Goal: Transaction & Acquisition: Download file/media

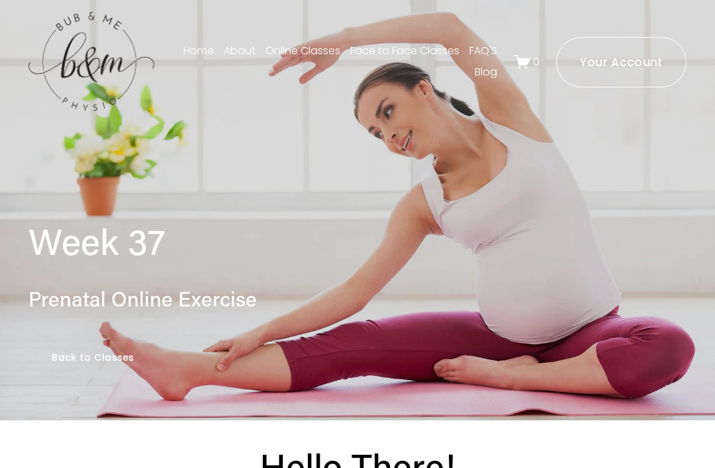
click at [130, 359] on link "Back to Classes" at bounding box center [92, 358] width 129 height 46
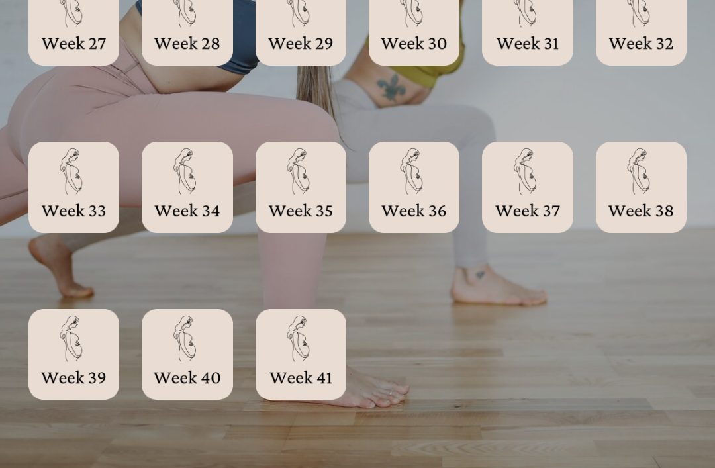
scroll to position [1601, 0]
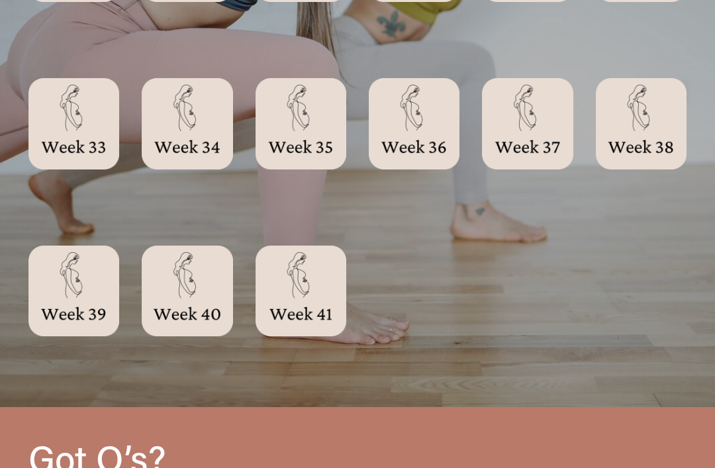
click at [642, 130] on div at bounding box center [641, 123] width 91 height 91
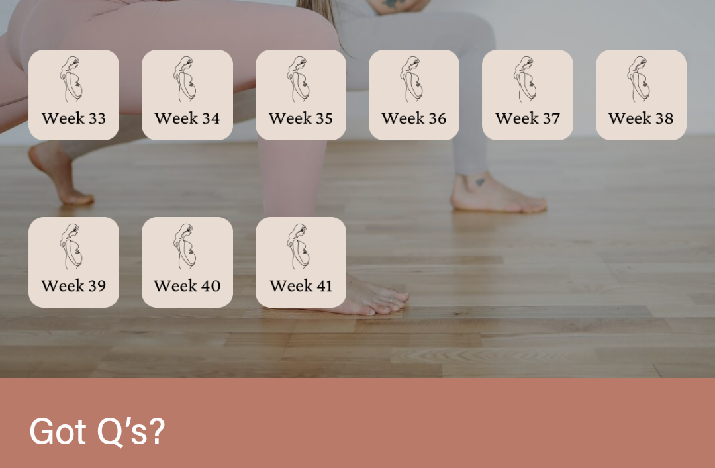
scroll to position [0, 0]
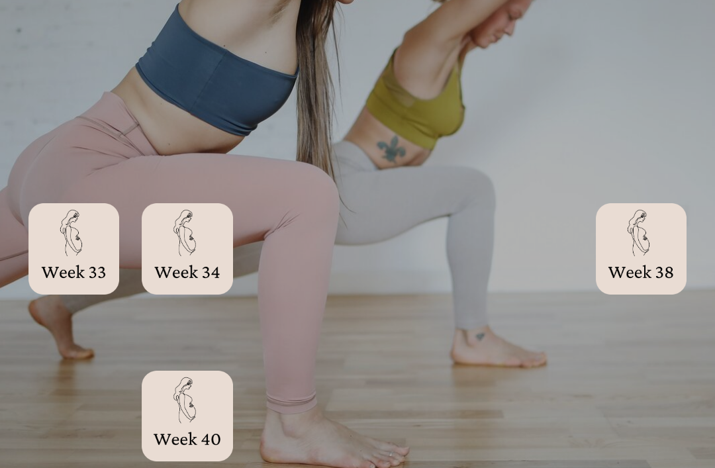
scroll to position [1475, 0]
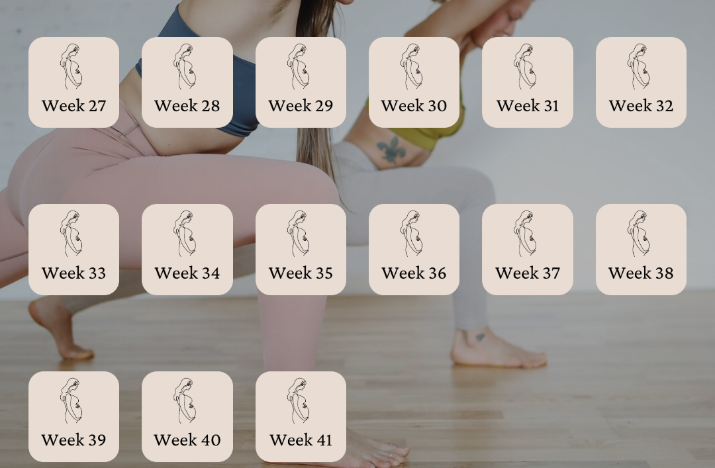
click at [644, 252] on div at bounding box center [641, 249] width 91 height 91
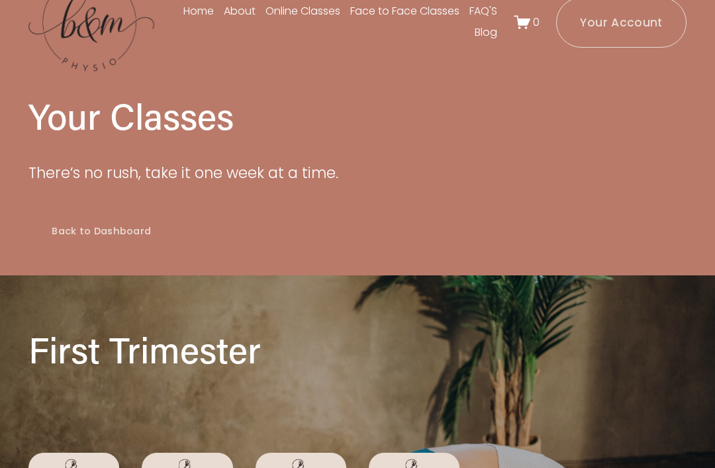
scroll to position [0, 0]
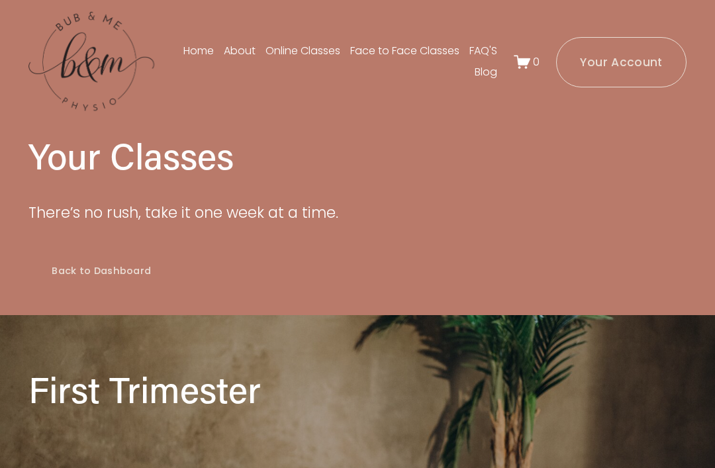
click at [139, 275] on link "Back to Dashboard" at bounding box center [101, 271] width 146 height 46
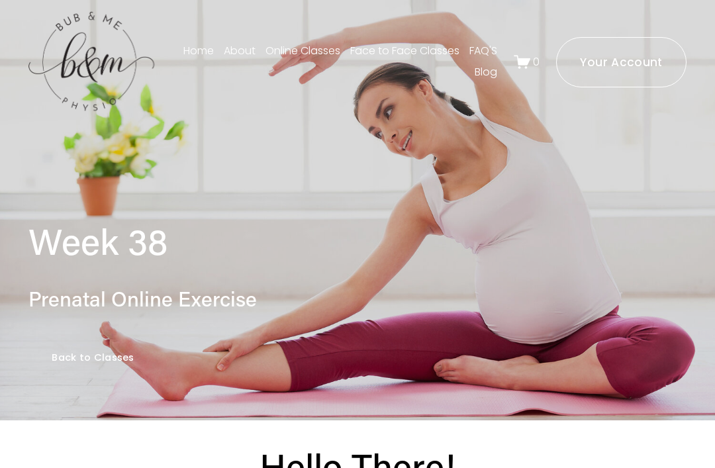
click at [379, 251] on h1 "Week 38" at bounding box center [274, 241] width 493 height 45
click at [438, 185] on div "Week 38 Prenatal Online Exercise Back to Classes" at bounding box center [357, 272] width 715 height 296
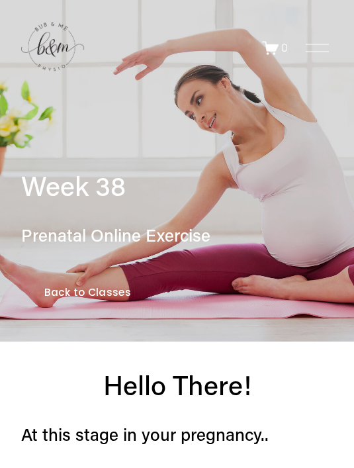
click at [101, 298] on link "Back to Classes" at bounding box center [87, 292] width 133 height 47
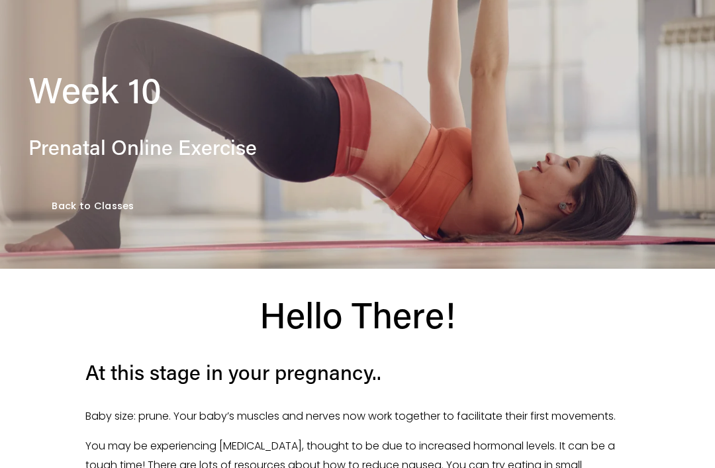
scroll to position [150, 0]
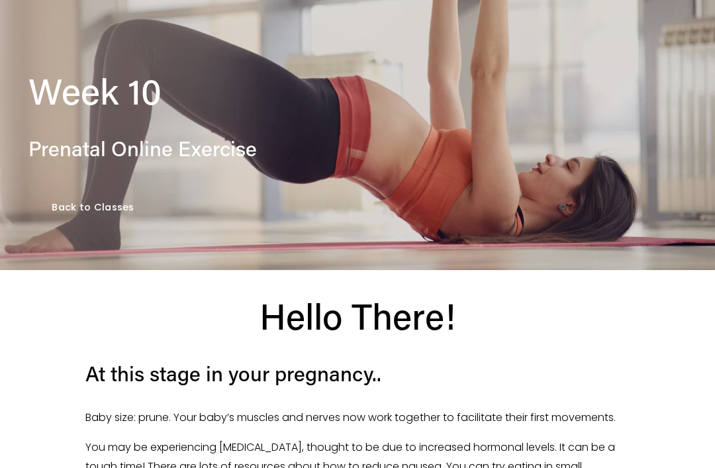
click at [95, 204] on link "Back to Classes" at bounding box center [92, 208] width 129 height 46
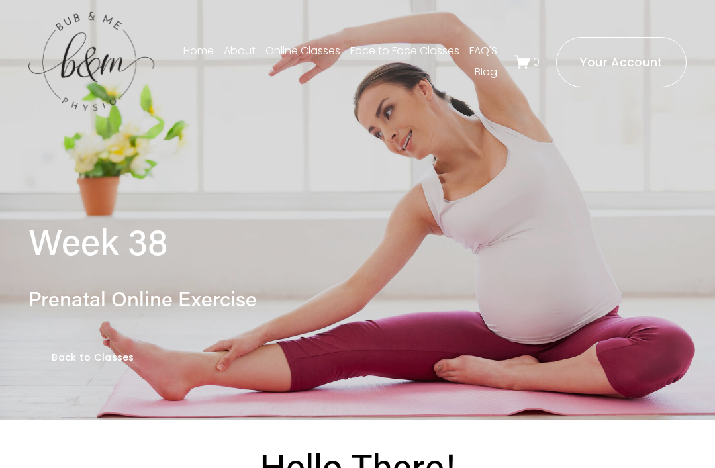
click at [108, 353] on link "Back to Classes" at bounding box center [92, 358] width 129 height 46
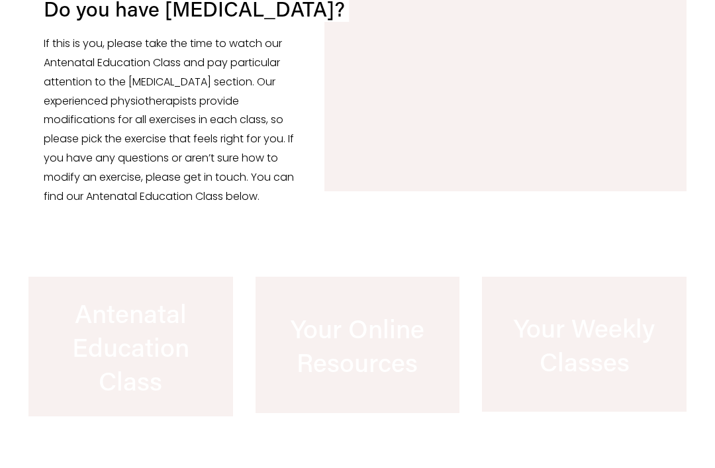
scroll to position [971, 0]
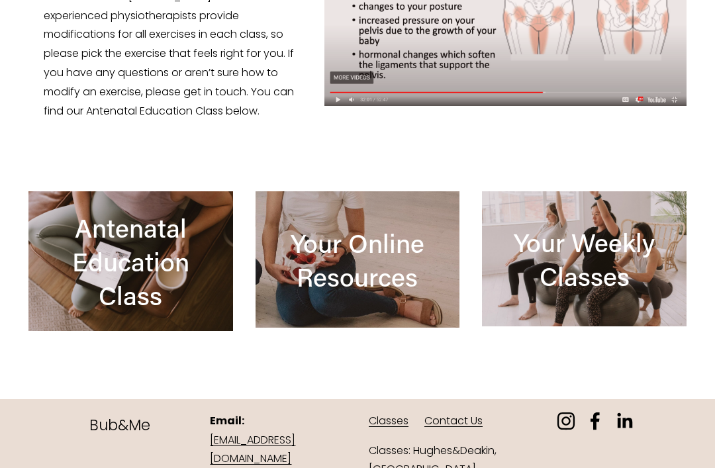
click at [397, 299] on div at bounding box center [358, 259] width 205 height 136
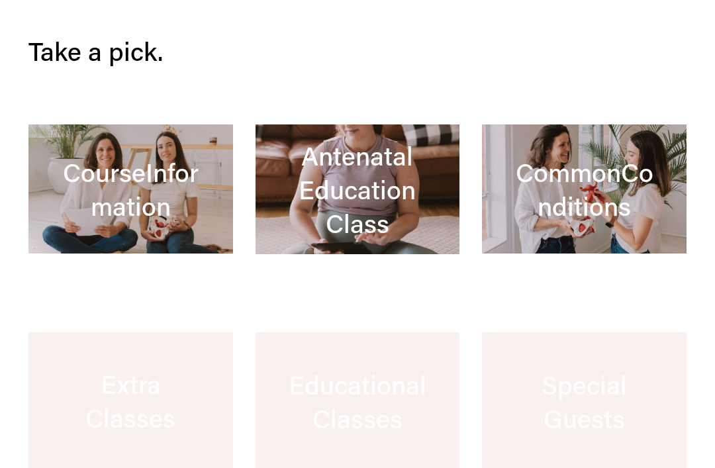
scroll to position [444, 0]
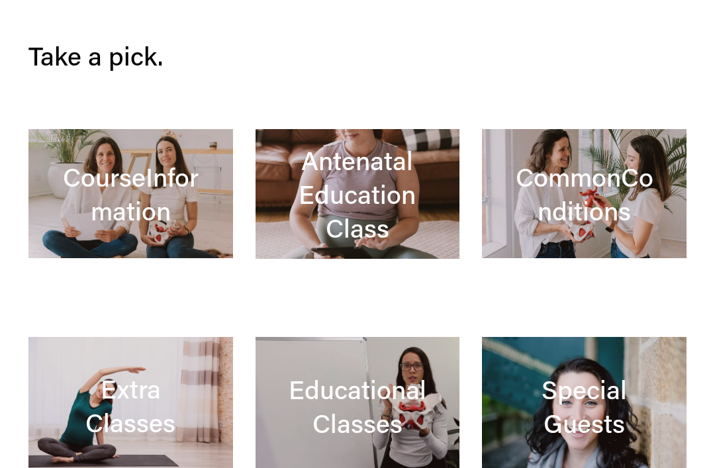
click at [381, 371] on div at bounding box center [358, 406] width 205 height 138
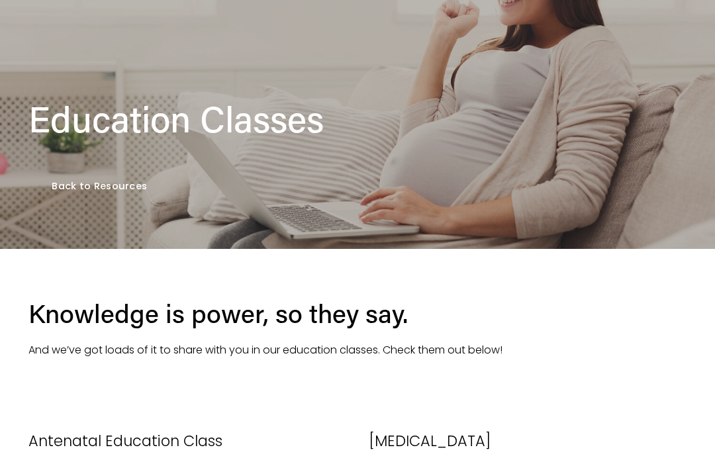
scroll to position [100, 0]
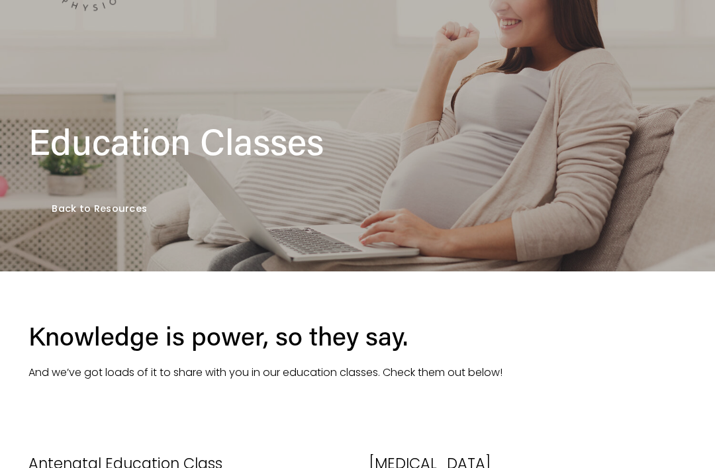
click at [124, 194] on link "Back to Resources" at bounding box center [99, 209] width 142 height 46
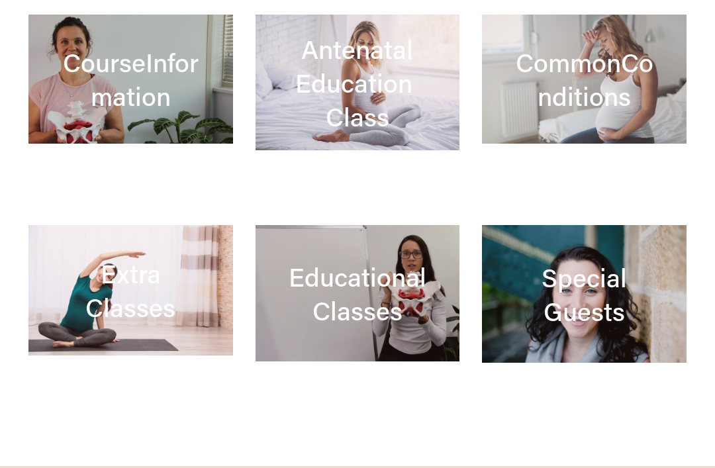
scroll to position [524, 0]
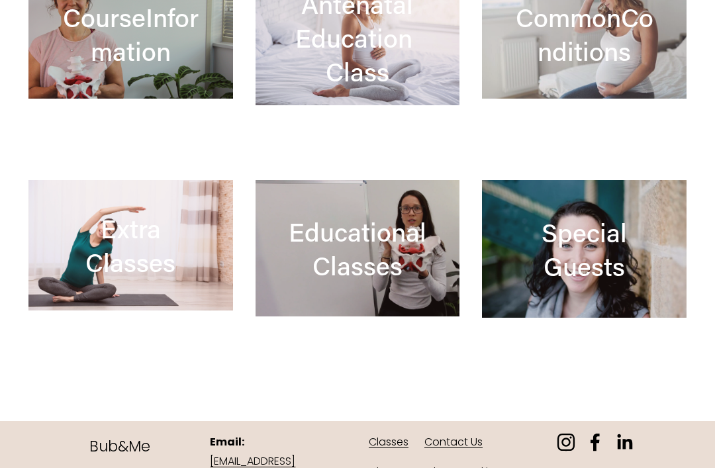
click at [126, 38] on div at bounding box center [130, 34] width 205 height 129
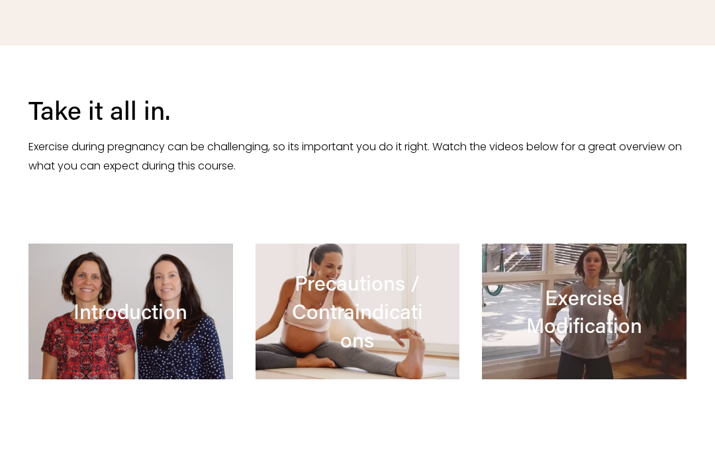
scroll to position [460, 0]
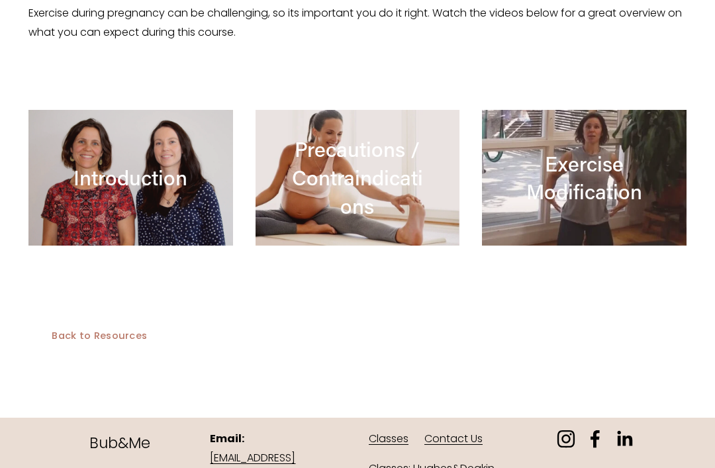
click at [120, 329] on link "Back to Resources" at bounding box center [99, 336] width 142 height 46
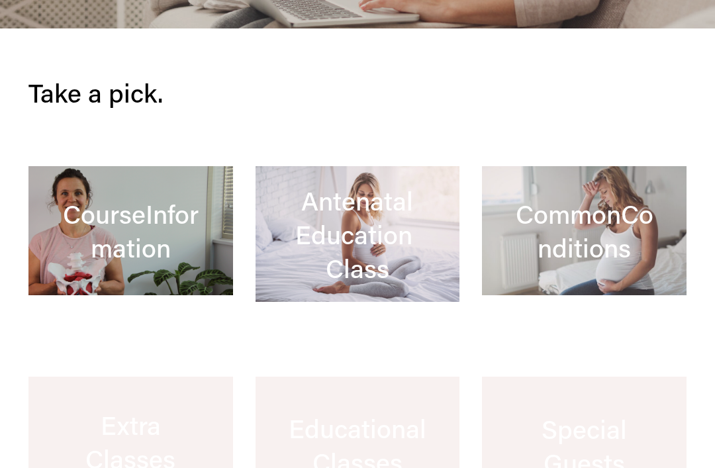
scroll to position [334, 0]
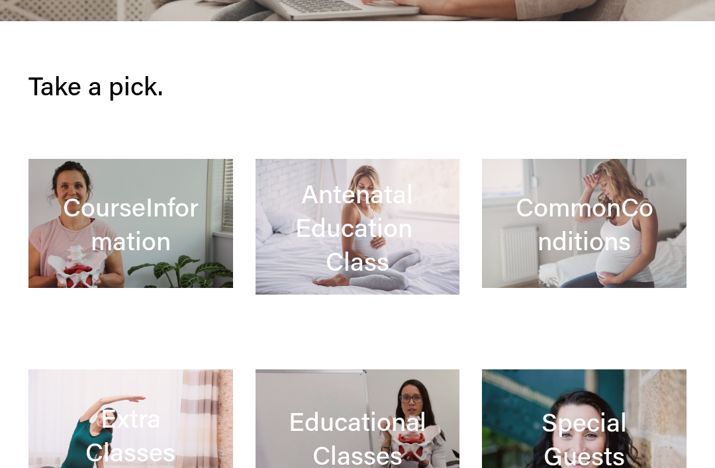
click at [402, 262] on div at bounding box center [358, 228] width 205 height 136
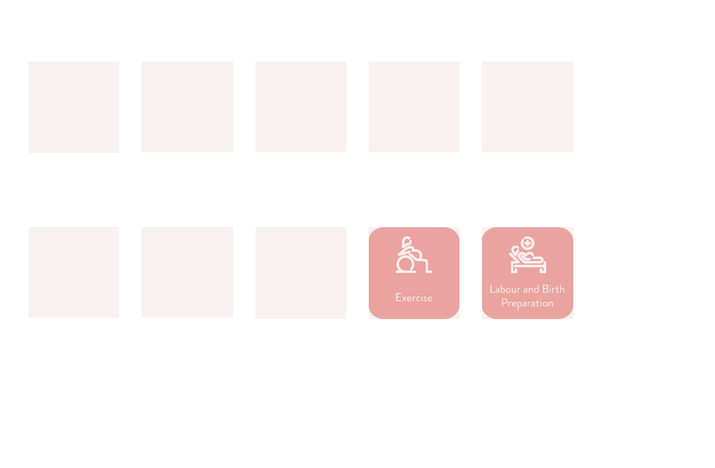
scroll to position [915, 0]
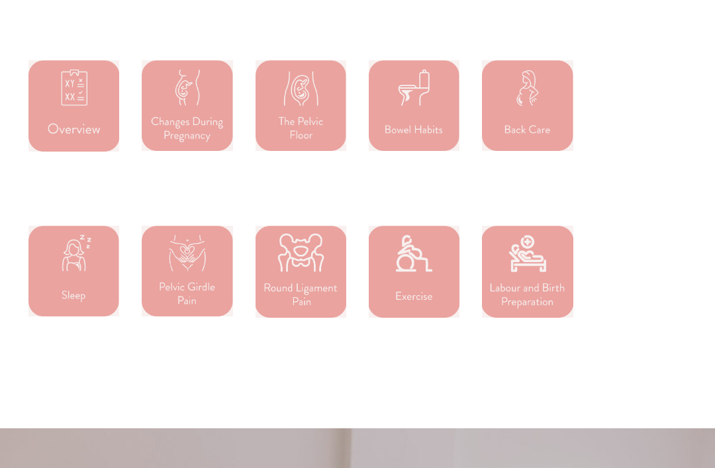
click at [515, 317] on div at bounding box center [527, 272] width 91 height 92
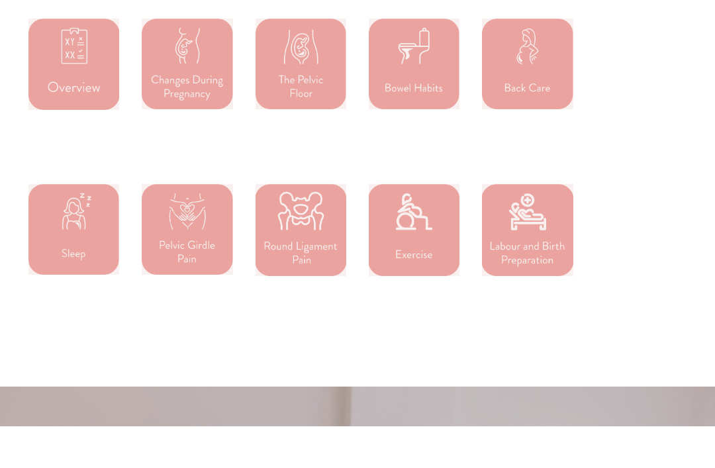
scroll to position [958, 0]
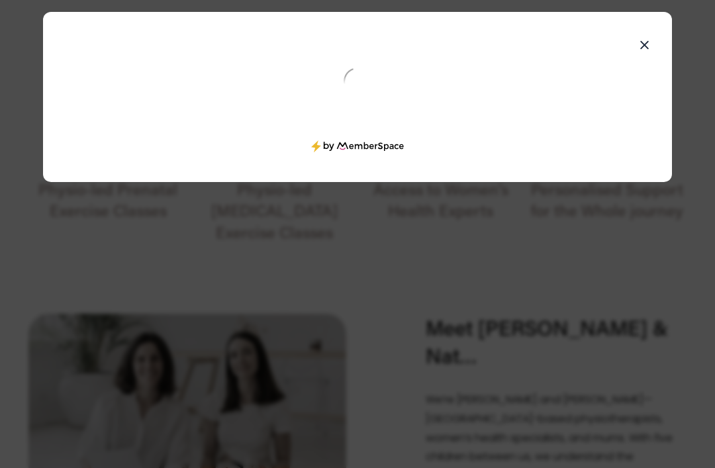
scroll to position [562, 0]
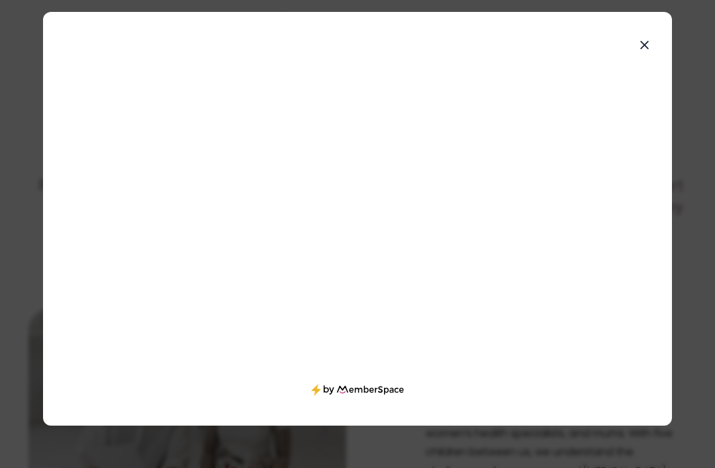
click at [648, 38] on icon at bounding box center [645, 44] width 10 height 13
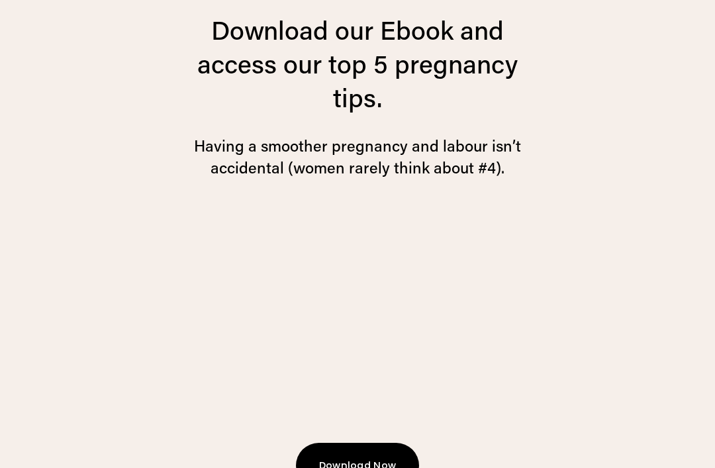
scroll to position [3006, 0]
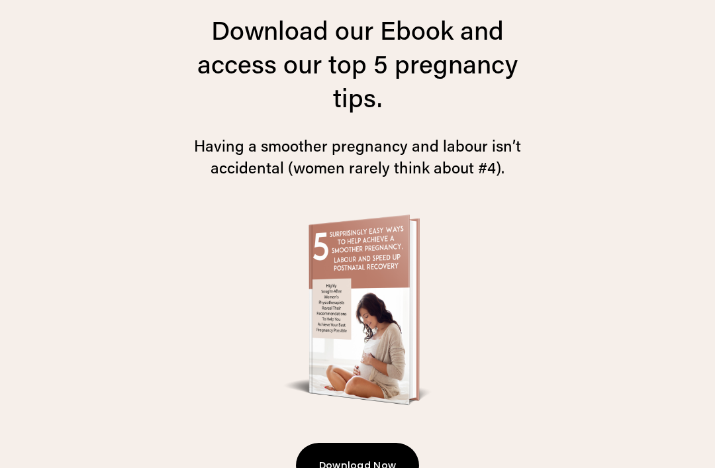
click at [360, 443] on button "Download Now" at bounding box center [358, 466] width 124 height 46
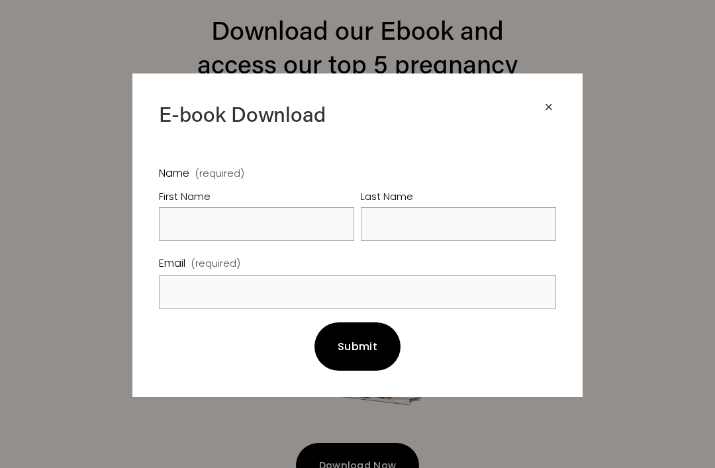
click at [207, 185] on label "First Name" at bounding box center [256, 195] width 195 height 21
click at [207, 207] on input "First Name" at bounding box center [256, 224] width 195 height 34
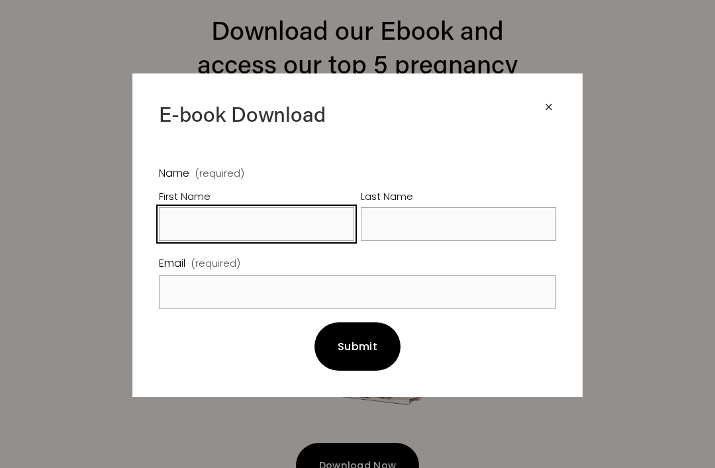
click at [220, 224] on input "First Name" at bounding box center [256, 224] width 195 height 34
type input "[PERSON_NAME]"
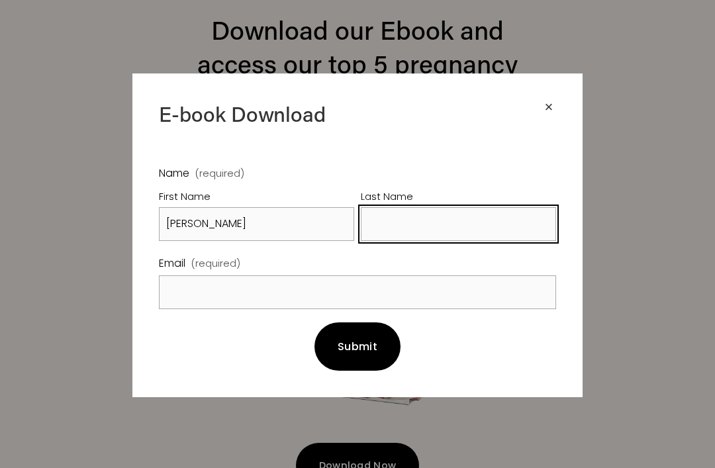
click at [420, 218] on input "Last Name" at bounding box center [458, 224] width 195 height 34
type input "[PERSON_NAME]"
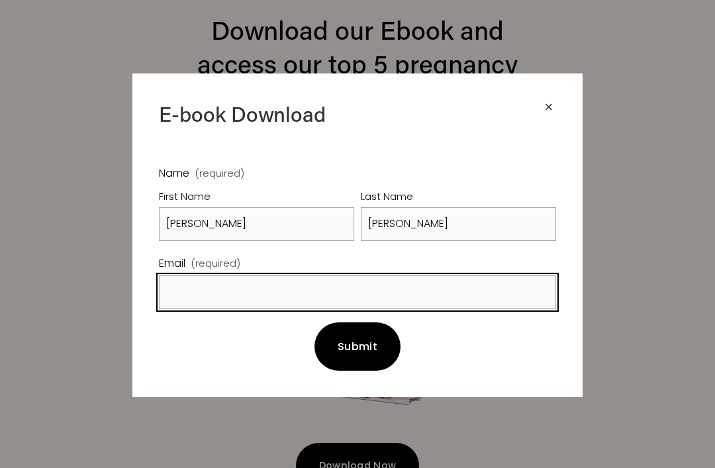
click at [451, 281] on input "Email (required)" at bounding box center [357, 292] width 397 height 34
type input "[PERSON_NAME][EMAIL_ADDRESS][PERSON_NAME][DOMAIN_NAME]"
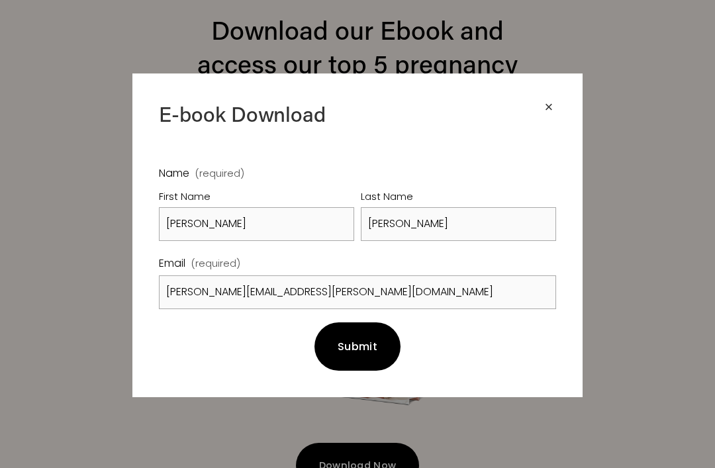
click at [368, 350] on span "Submit" at bounding box center [358, 346] width 40 height 15
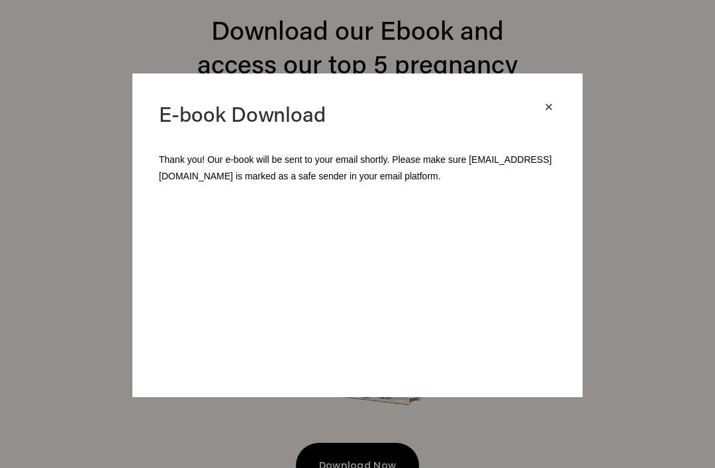
click at [542, 106] on div "×" at bounding box center [549, 107] width 15 height 15
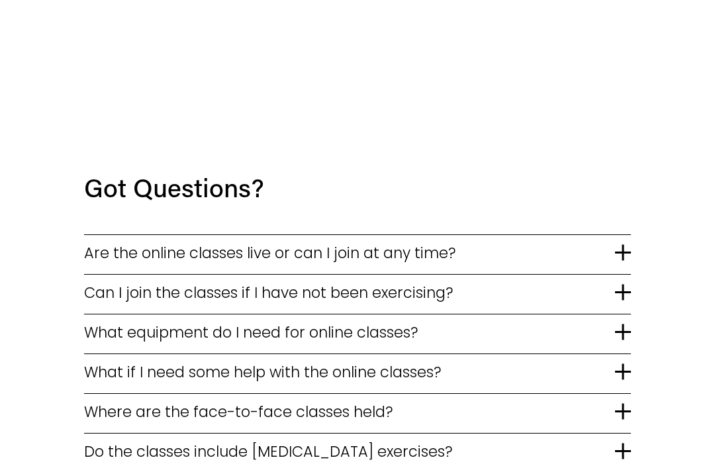
scroll to position [2207, 0]
